Goal: Find specific page/section: Find specific page/section

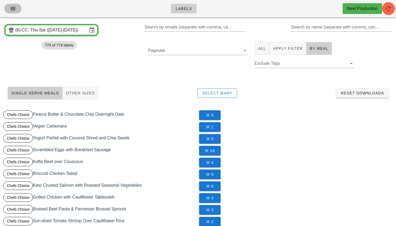
click at [13, 8] on icon "button" at bounding box center [13, 8] width 6 height 6
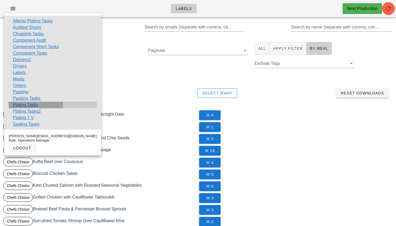
click at [29, 105] on link "Plating Tasks" at bounding box center [25, 105] width 25 height 6
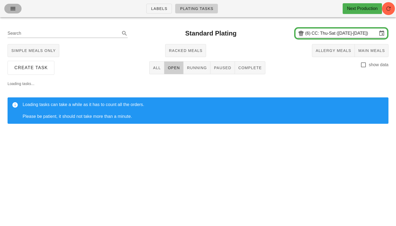
click at [12, 11] on icon "button" at bounding box center [13, 8] width 6 height 6
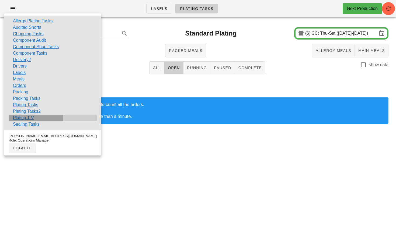
click at [23, 117] on link "Plating T V" at bounding box center [23, 118] width 21 height 6
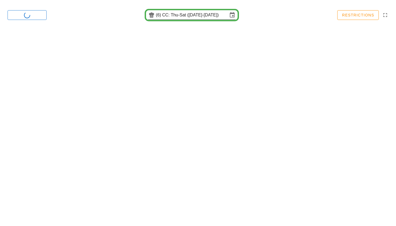
click at [196, 15] on input "CC: Thu-Sat (Oct 16-Oct 18)" at bounding box center [195, 15] width 66 height 9
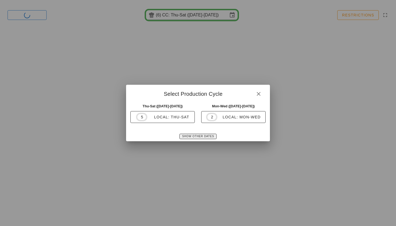
click at [200, 135] on span "Show Other Dates" at bounding box center [198, 136] width 32 height 3
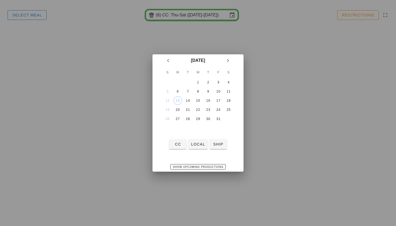
click at [33, 21] on div at bounding box center [198, 113] width 396 height 226
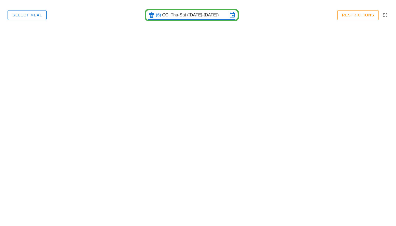
click at [184, 15] on input "CC: Thu-Sat (Oct 16-Oct 18)" at bounding box center [195, 15] width 66 height 9
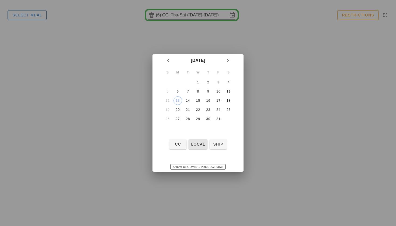
click at [199, 147] on button "local" at bounding box center [197, 144] width 19 height 10
type input "local: Invalid date-Invalid date (Invalid date-Invalid date)"
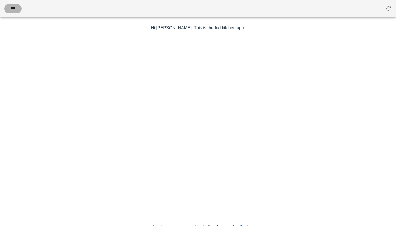
click at [12, 5] on button "button" at bounding box center [12, 9] width 17 height 10
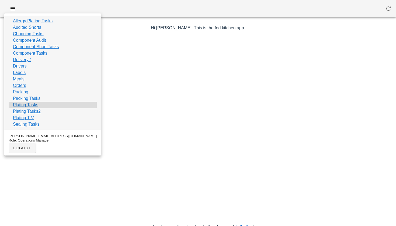
click at [29, 105] on link "Plating Tasks" at bounding box center [25, 105] width 25 height 6
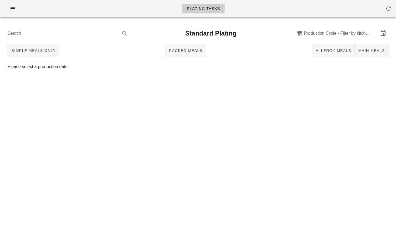
click at [320, 35] on input "Production Cycle - Filter by kitchen production schedules" at bounding box center [340, 33] width 75 height 9
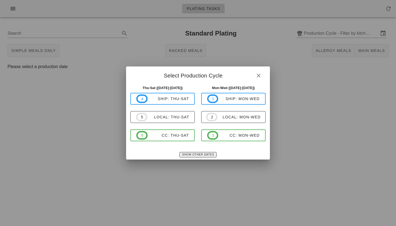
click at [192, 154] on span "Show Other Dates" at bounding box center [198, 154] width 32 height 3
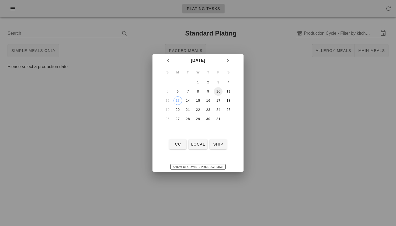
click at [217, 90] on div "10" at bounding box center [218, 92] width 9 height 4
click at [194, 141] on button "local" at bounding box center [197, 144] width 19 height 10
type input "local: Thu-Sat ([DATE]-[DATE])"
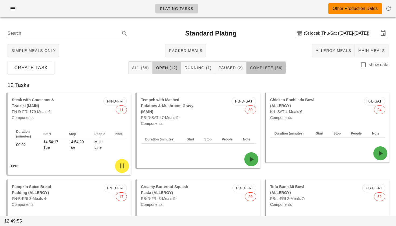
click at [258, 71] on button "Complete (56)" at bounding box center [266, 67] width 40 height 13
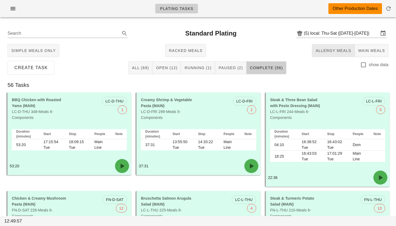
click at [336, 55] on button "Allergy Meals" at bounding box center [333, 50] width 43 height 13
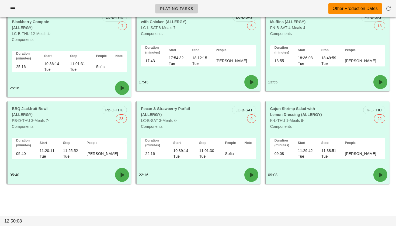
scroll to position [455, 0]
click at [10, 11] on icon "button" at bounding box center [13, 8] width 6 height 6
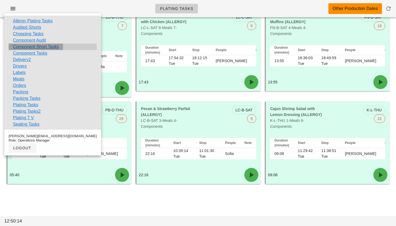
click at [41, 45] on link "Component Short Tasks" at bounding box center [36, 47] width 46 height 6
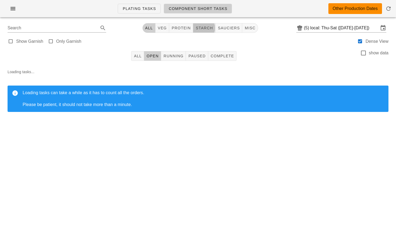
click at [204, 30] on span "starch" at bounding box center [203, 28] width 17 height 4
type input "team:starch"
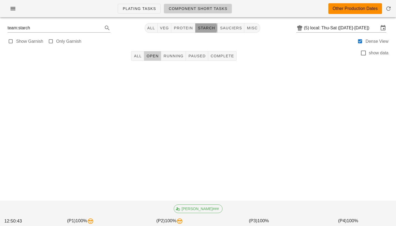
click at [209, 29] on span "starch" at bounding box center [205, 28] width 17 height 4
click at [225, 58] on span "Complete (39)" at bounding box center [229, 56] width 33 height 4
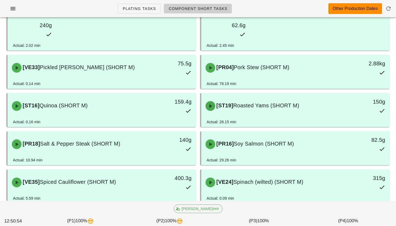
scroll to position [421, 0]
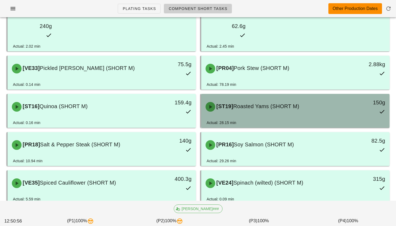
click at [261, 120] on div "Actual: 28.15 min" at bounding box center [294, 124] width 177 height 8
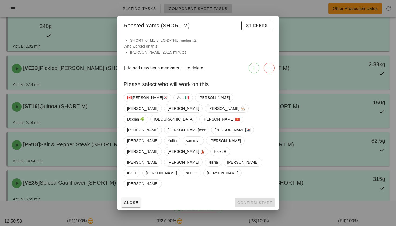
click at [283, 128] on div at bounding box center [198, 113] width 396 height 226
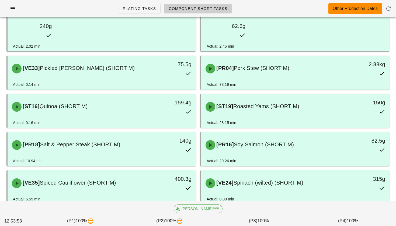
click at [16, 14] on div "Plating Tasks Component Short Tasks Other Production Dates" at bounding box center [198, 8] width 396 height 17
click at [14, 9] on icon "button" at bounding box center [13, 8] width 6 height 6
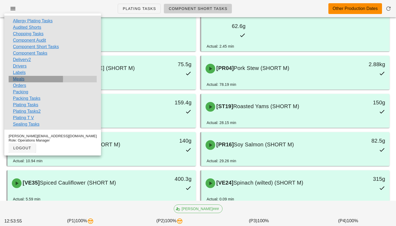
click at [22, 80] on link "Meals" at bounding box center [19, 79] width 12 height 6
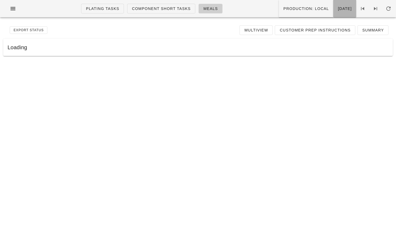
click at [340, 7] on span "[DATE]" at bounding box center [344, 8] width 14 height 4
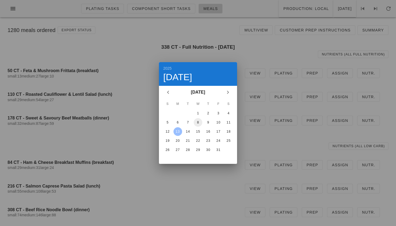
click at [199, 121] on div "8" at bounding box center [197, 123] width 9 height 4
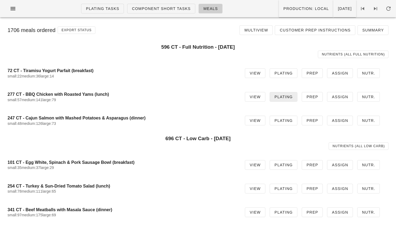
click at [278, 98] on span "Plating" at bounding box center [283, 97] width 19 height 4
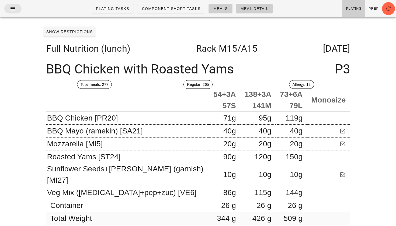
click at [12, 8] on icon "button" at bounding box center [13, 8] width 6 height 6
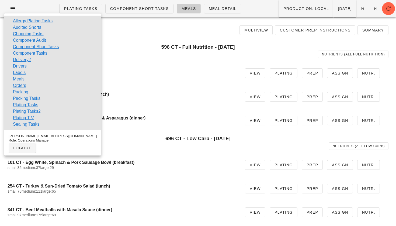
click at [177, 42] on div "596 CT - Full Nutrition - [DATE] Nutrients (all Full Nutrition)" at bounding box center [198, 51] width 380 height 20
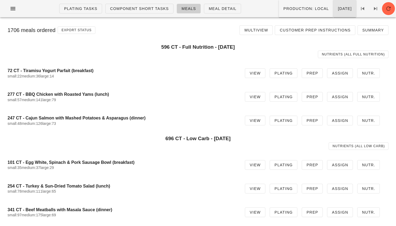
click at [337, 10] on span "[DATE]" at bounding box center [344, 8] width 14 height 4
